Goal: Check status: Check status

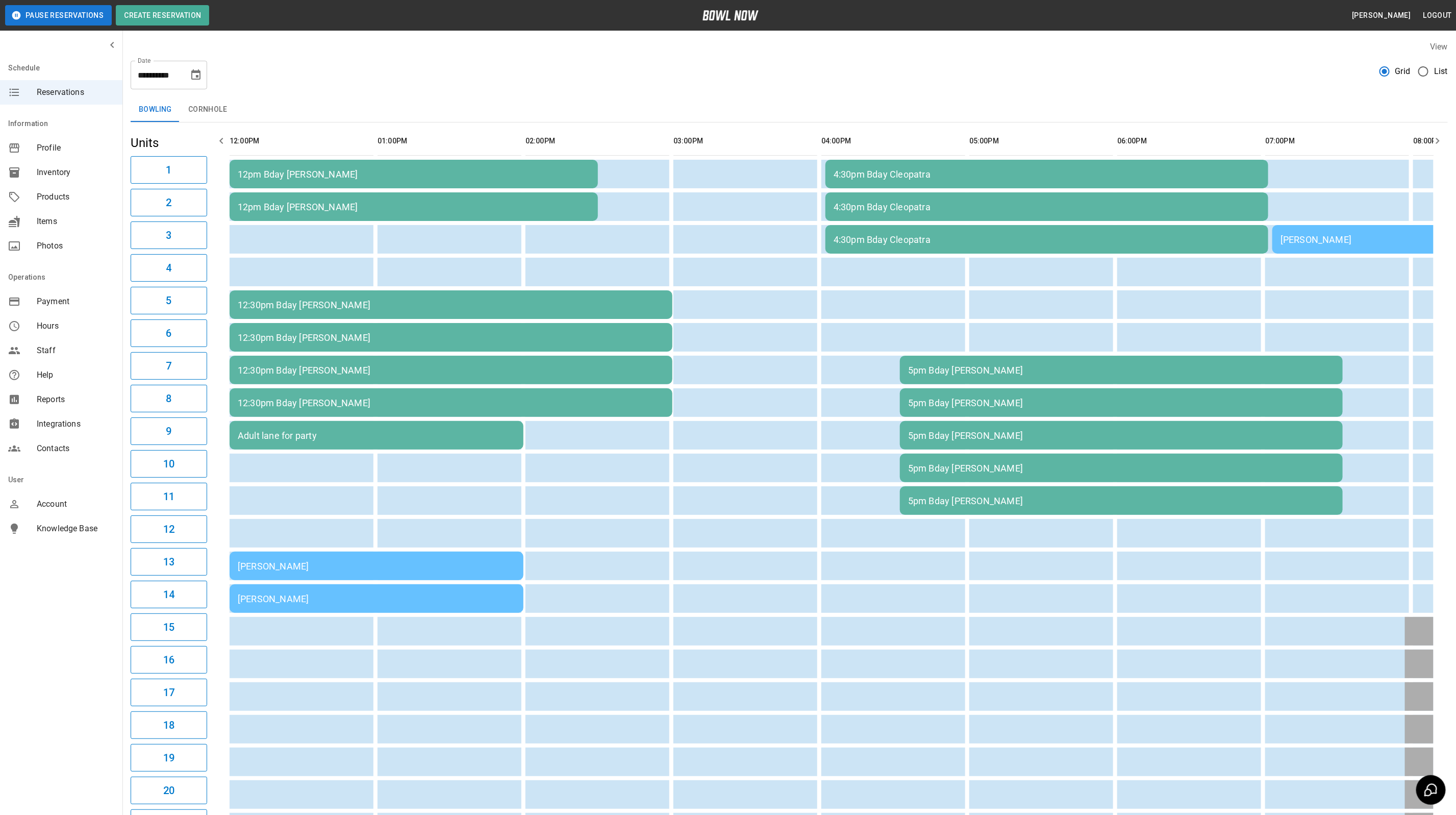
click at [270, 584] on td "[PERSON_NAME]" at bounding box center [376, 598] width 294 height 28
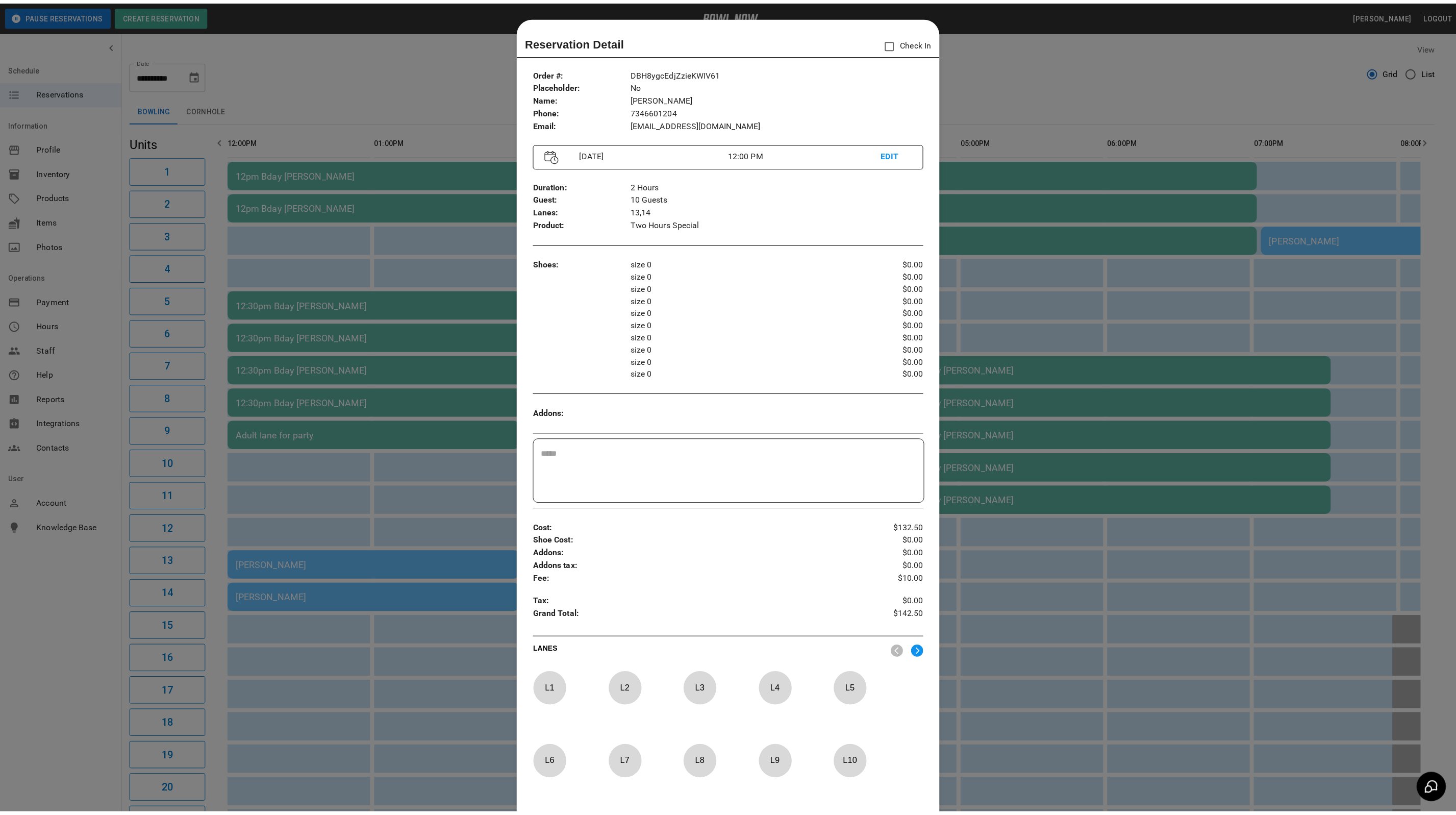
scroll to position [16, 0]
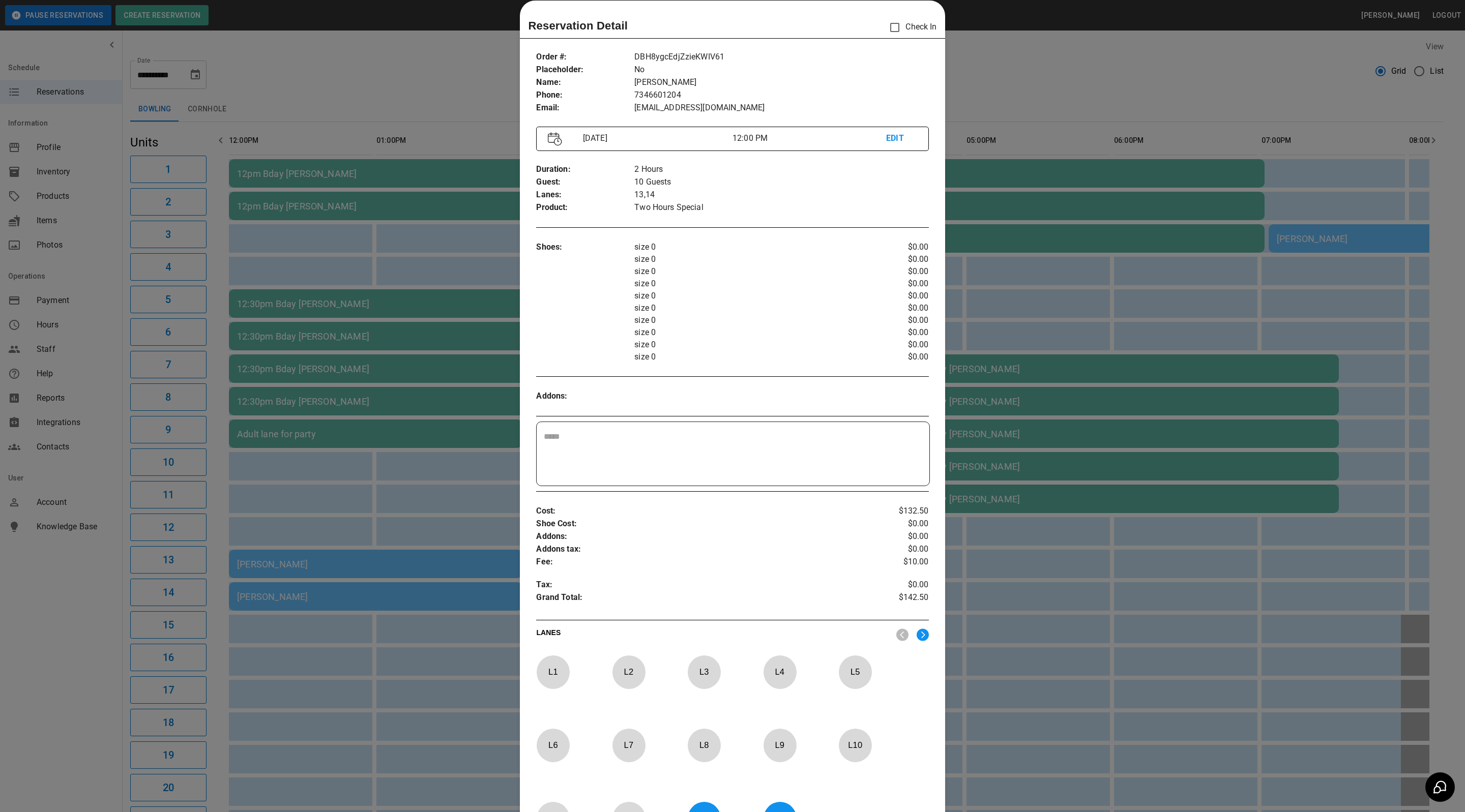
click at [1143, 545] on div at bounding box center [732, 406] width 1465 height 812
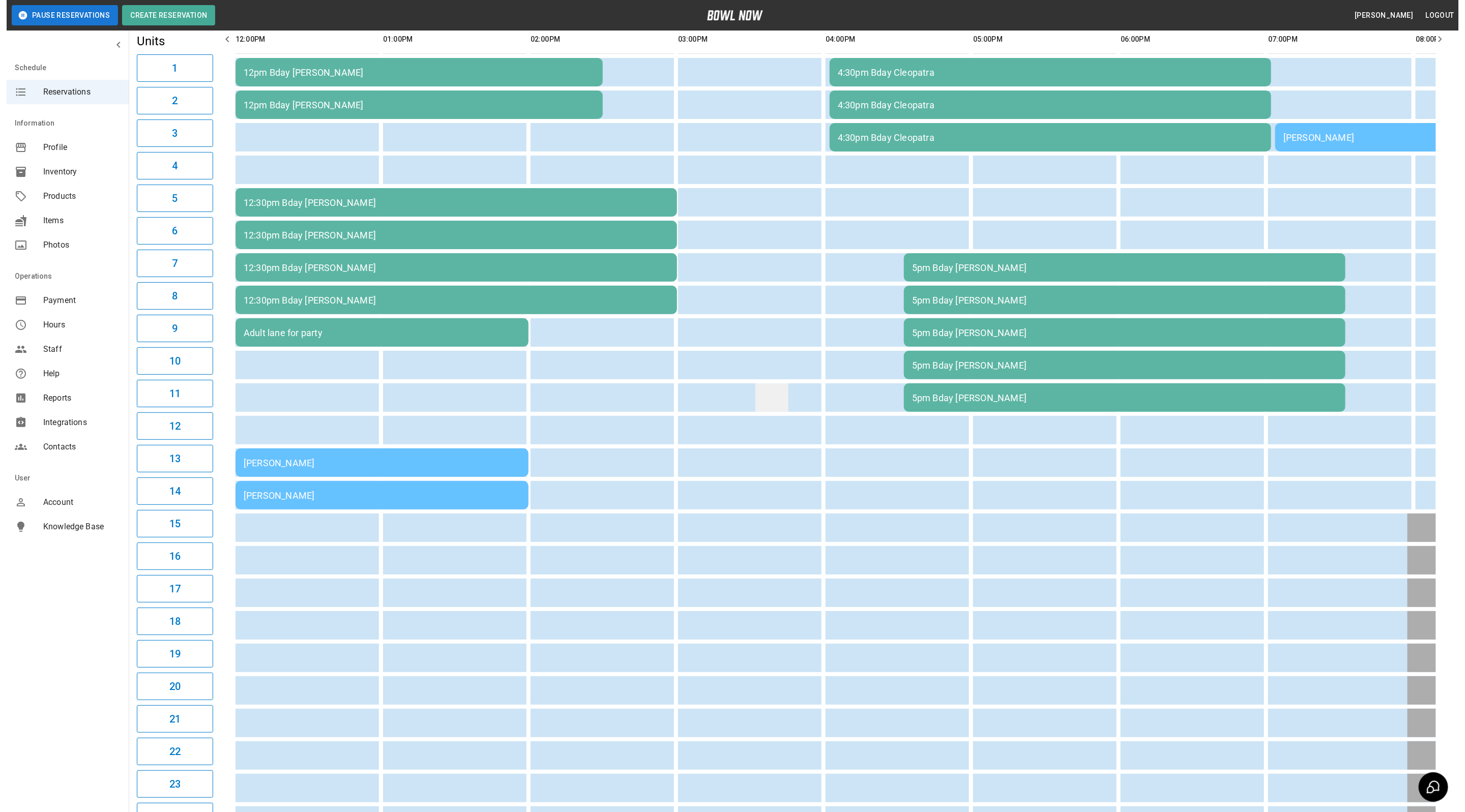
scroll to position [0, 0]
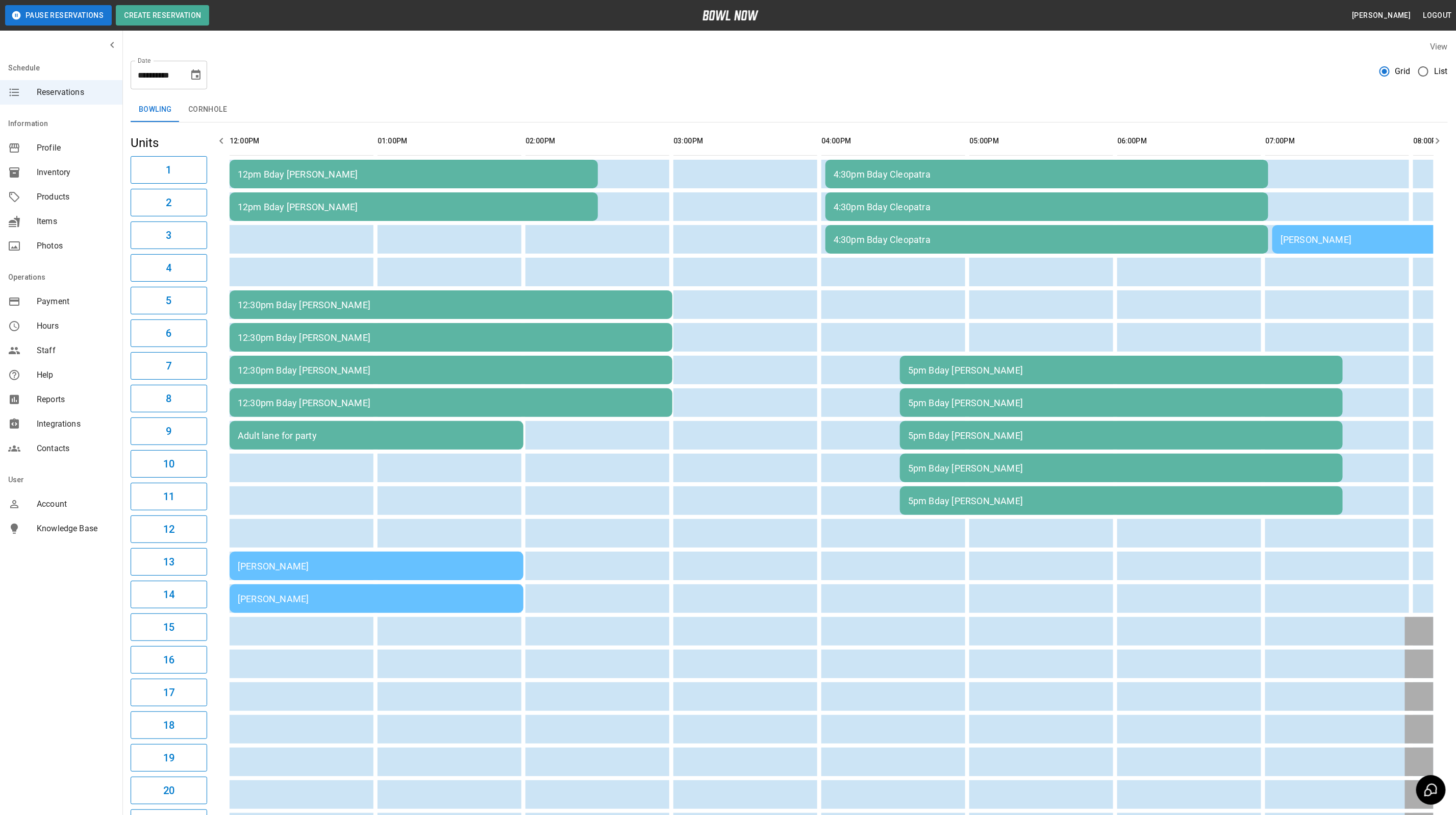
click at [194, 75] on icon "Choose date, selected date is Oct 4, 2025" at bounding box center [196, 75] width 12 height 12
click at [95, 166] on button "5" at bounding box center [95, 167] width 18 height 18
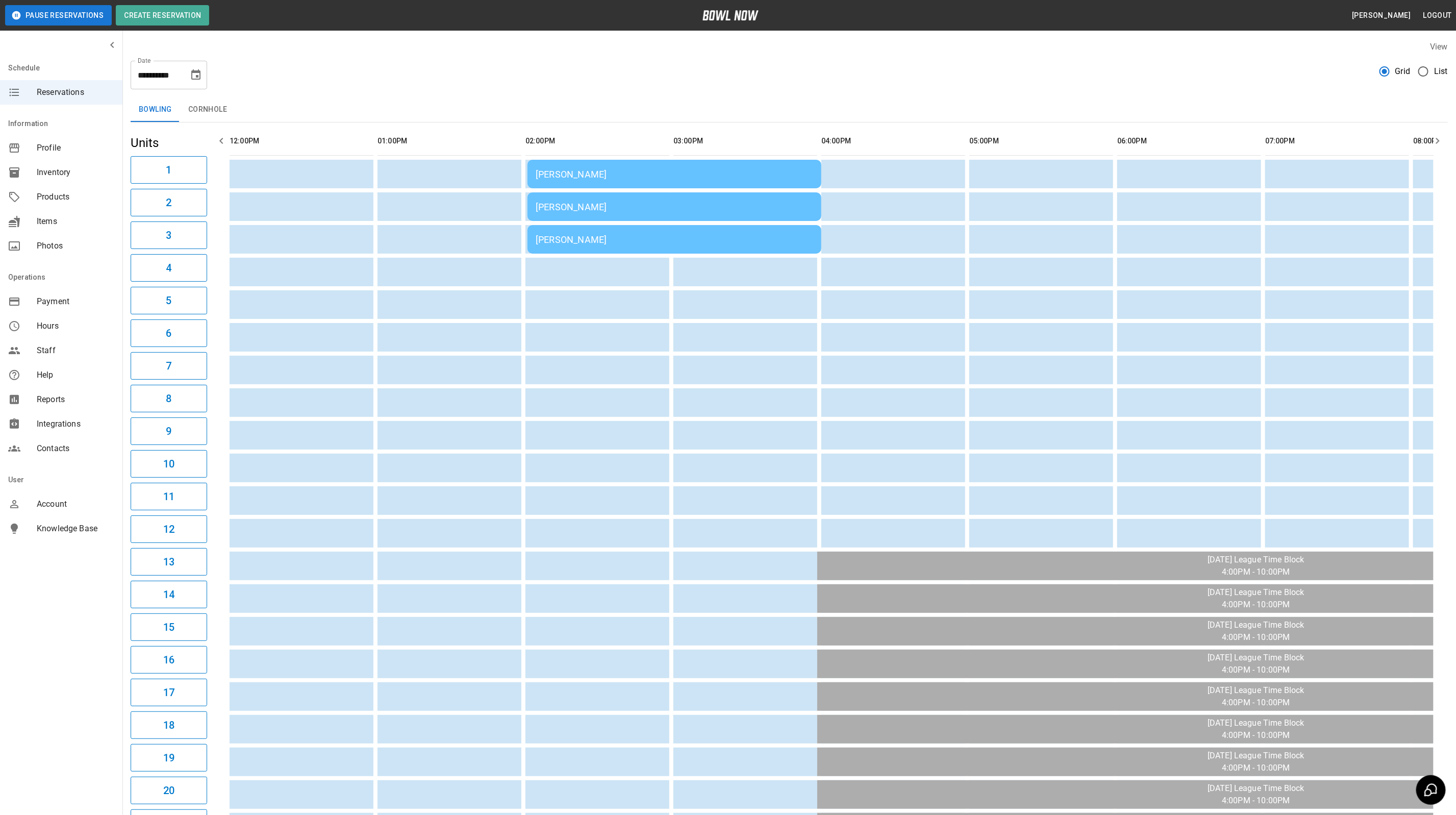
click at [681, 173] on div "[PERSON_NAME]" at bounding box center [675, 174] width 278 height 11
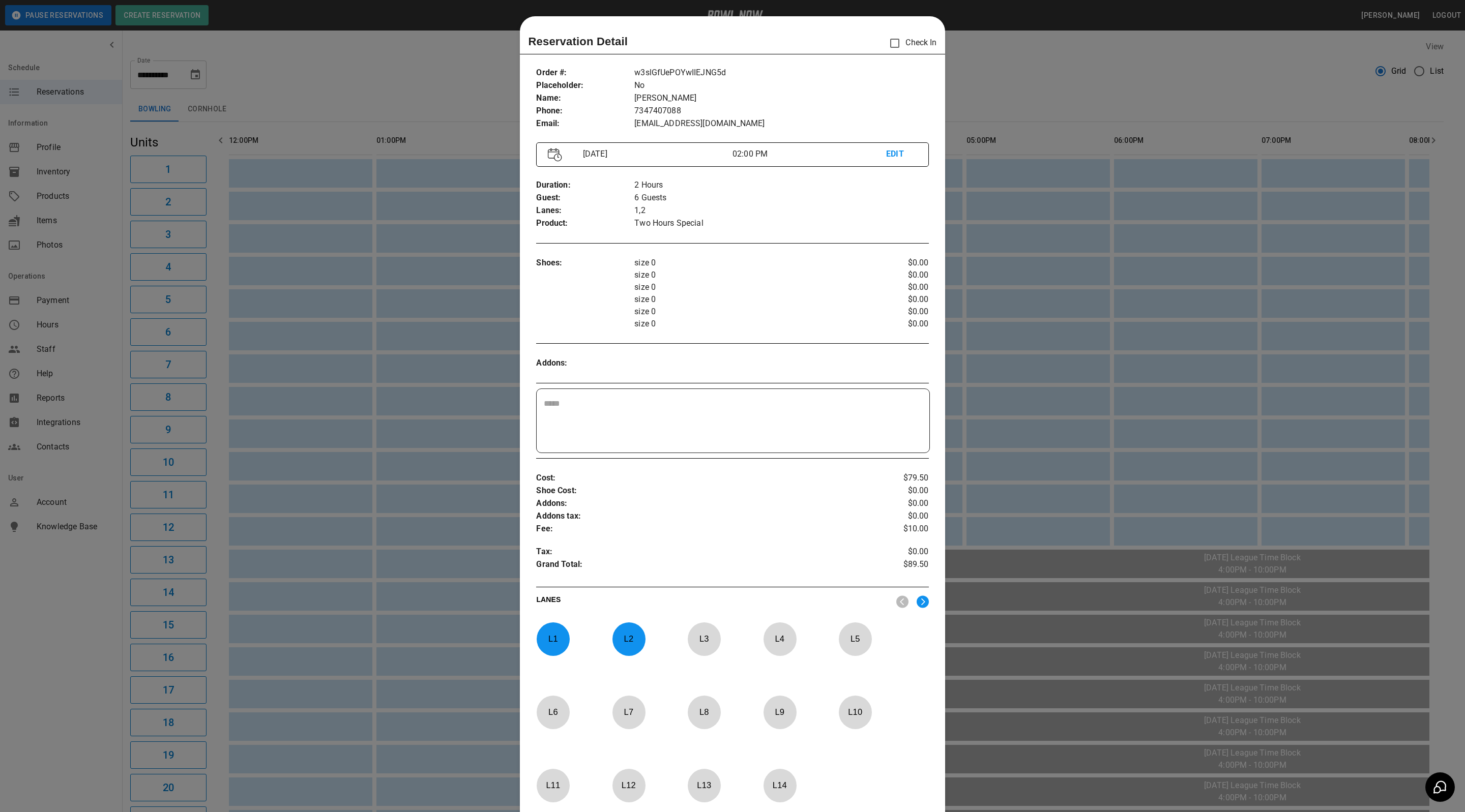
scroll to position [16, 0]
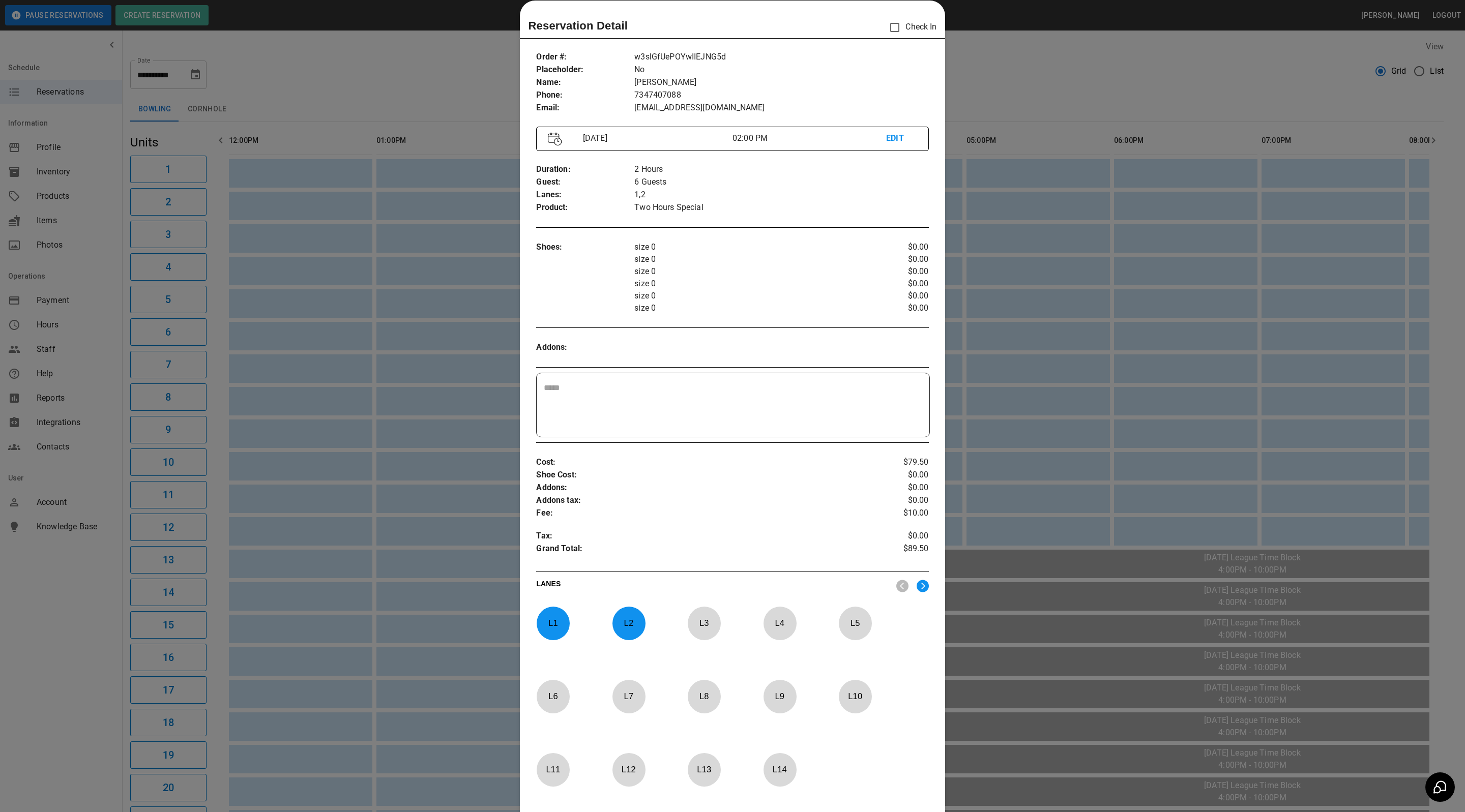
drag, startPoint x: 489, startPoint y: 130, endPoint x: 492, endPoint y: 141, distance: 11.4
click at [489, 130] on div at bounding box center [732, 406] width 1465 height 812
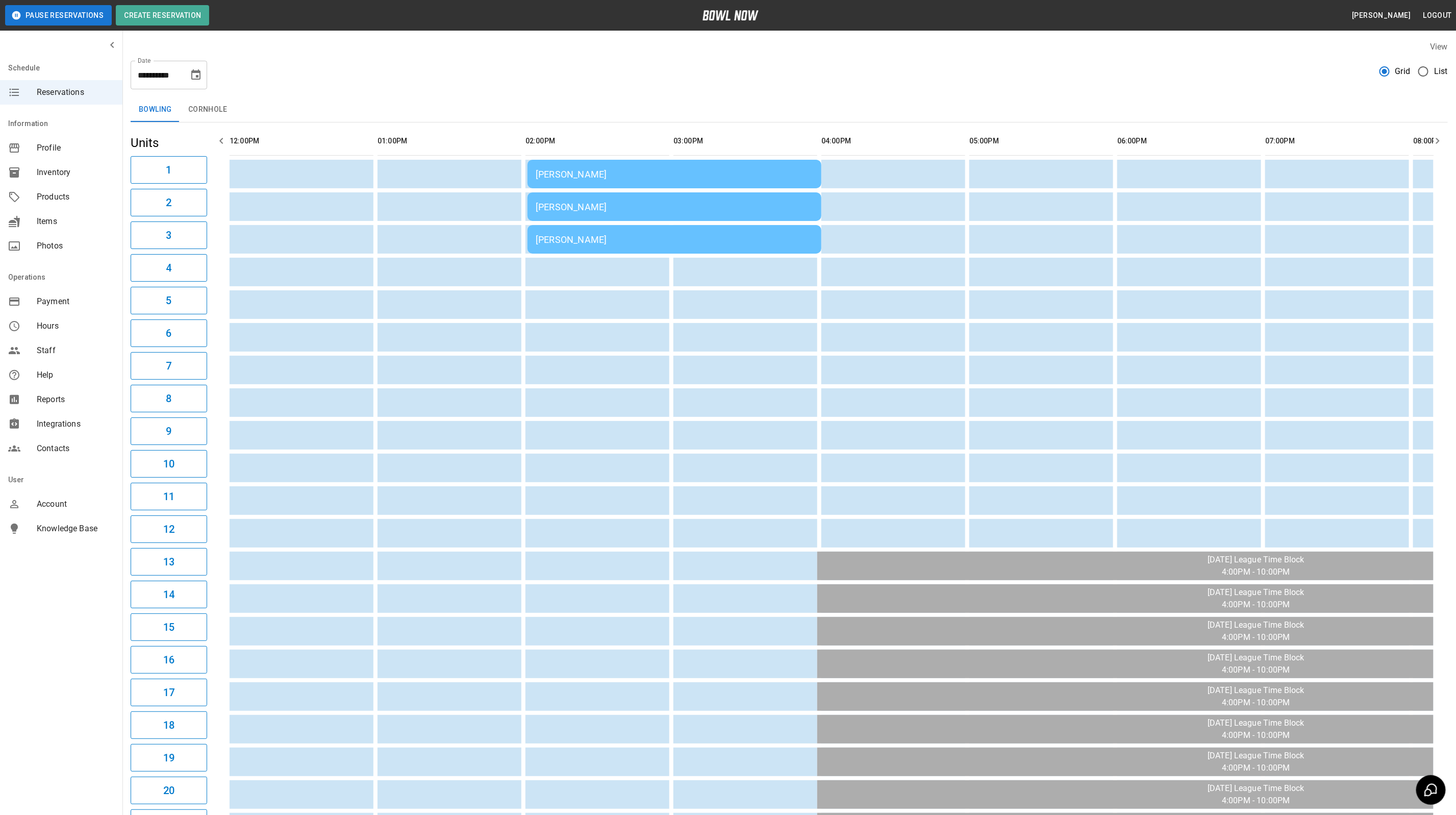
click at [585, 230] on td "[PERSON_NAME]" at bounding box center [674, 239] width 294 height 28
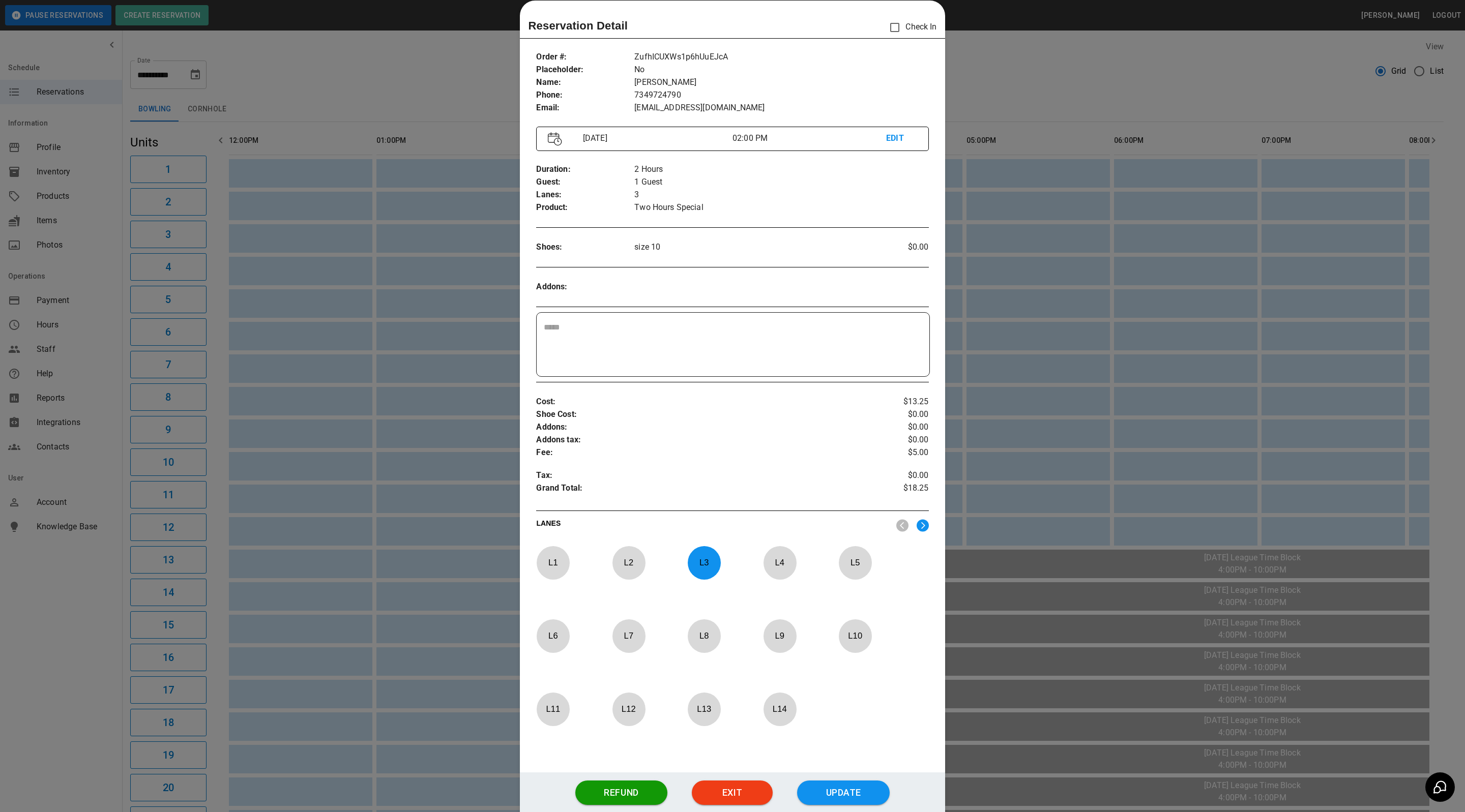
click at [469, 133] on div at bounding box center [732, 406] width 1465 height 812
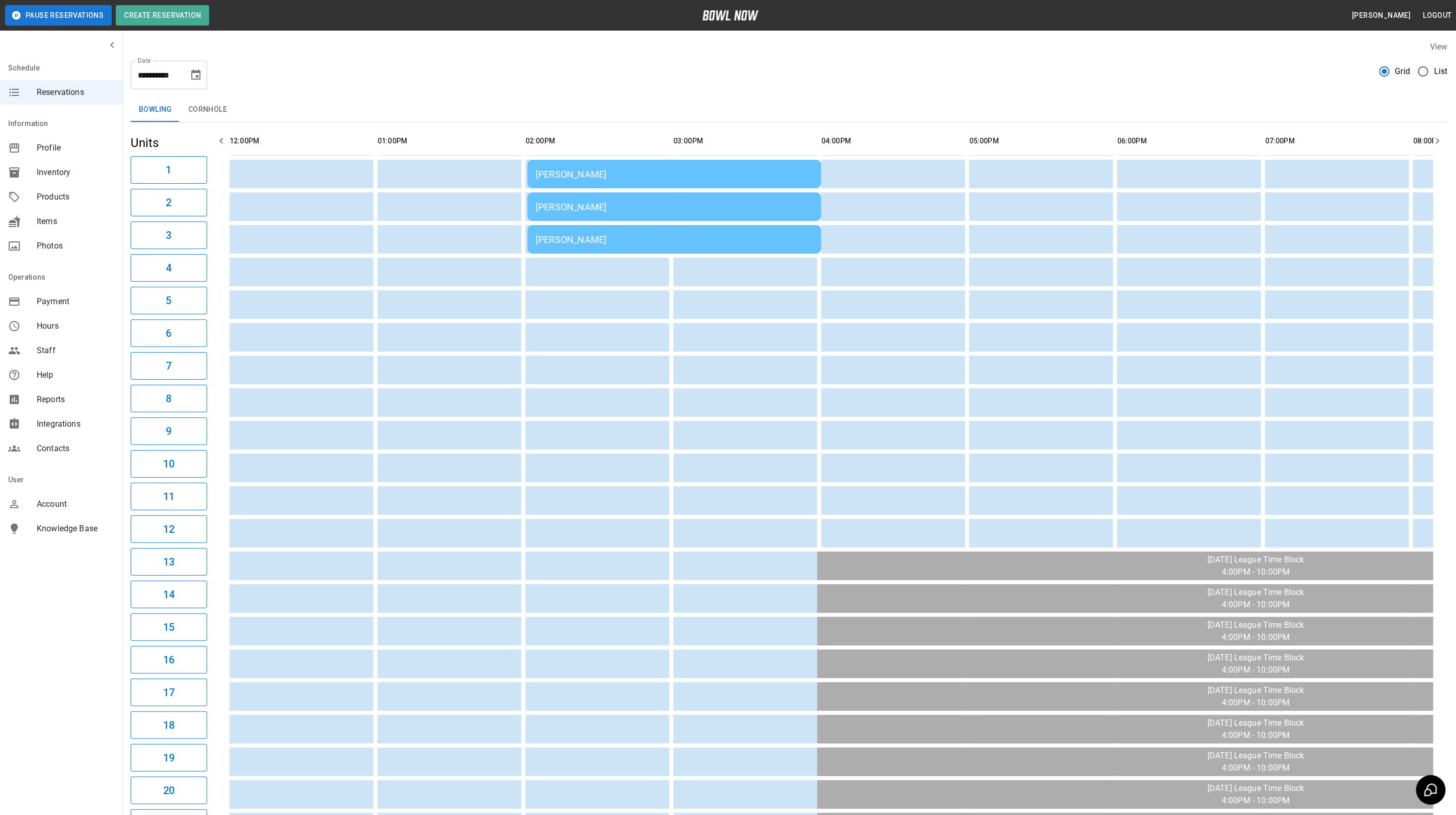
click at [197, 77] on icon "Choose date, selected date is Oct 5, 2025" at bounding box center [196, 74] width 9 height 10
click at [218, 141] on button "4" at bounding box center [217, 148] width 18 height 18
type input "**********"
